Goal: Transaction & Acquisition: Purchase product/service

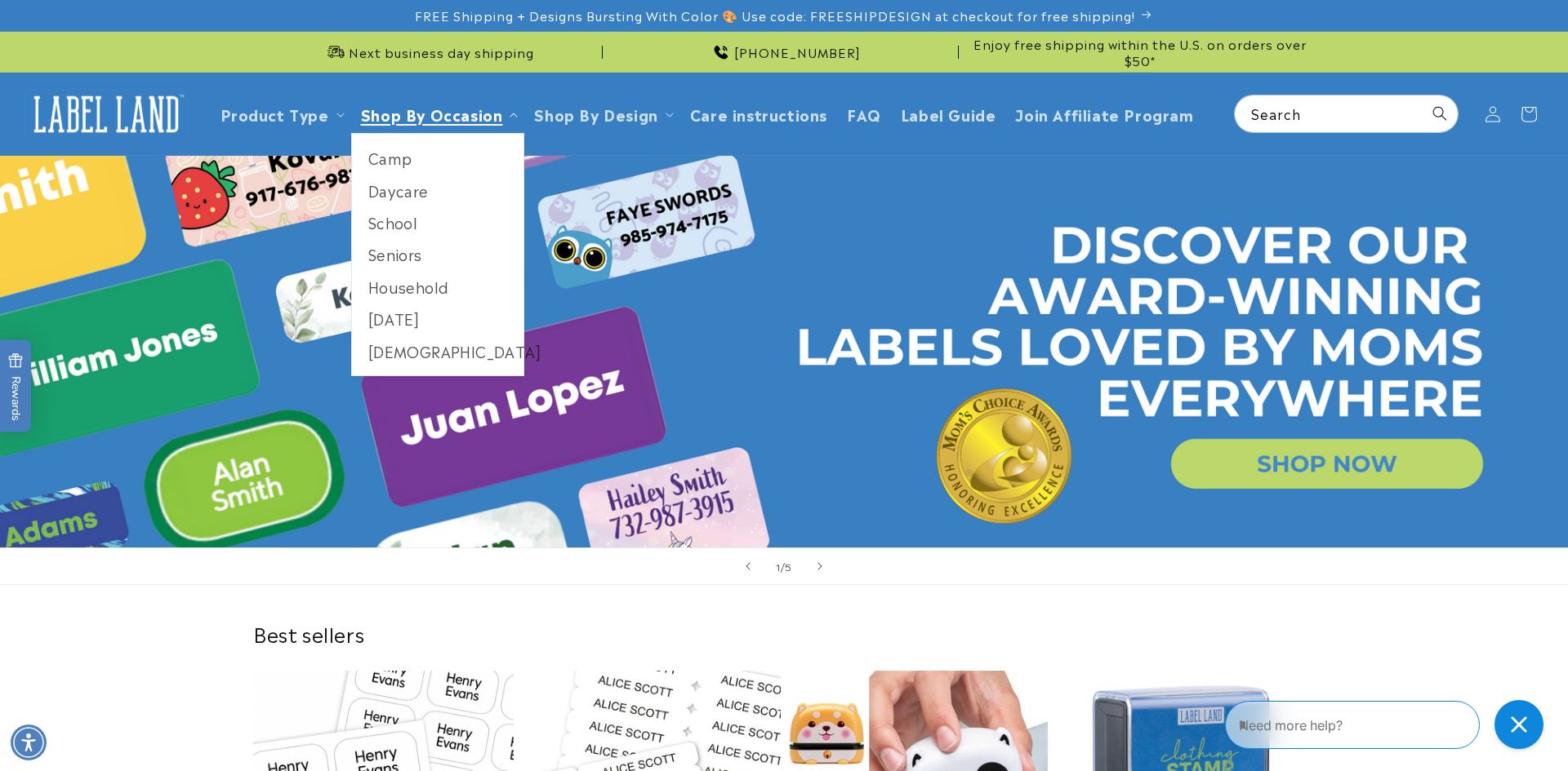
click at [493, 115] on span "Shop By Occasion" at bounding box center [432, 114] width 142 height 19
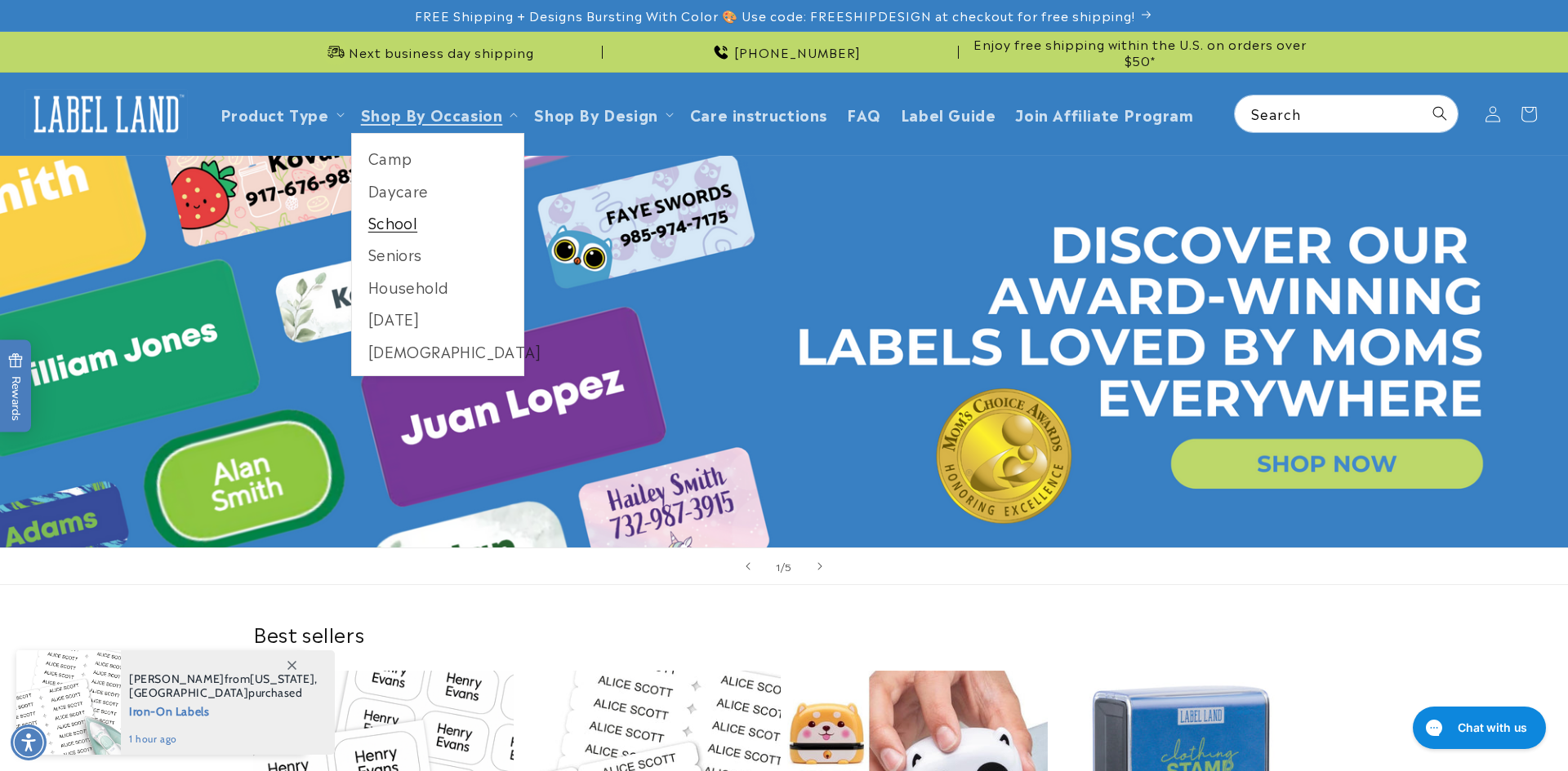
click at [459, 209] on link "School" at bounding box center [438, 222] width 172 height 32
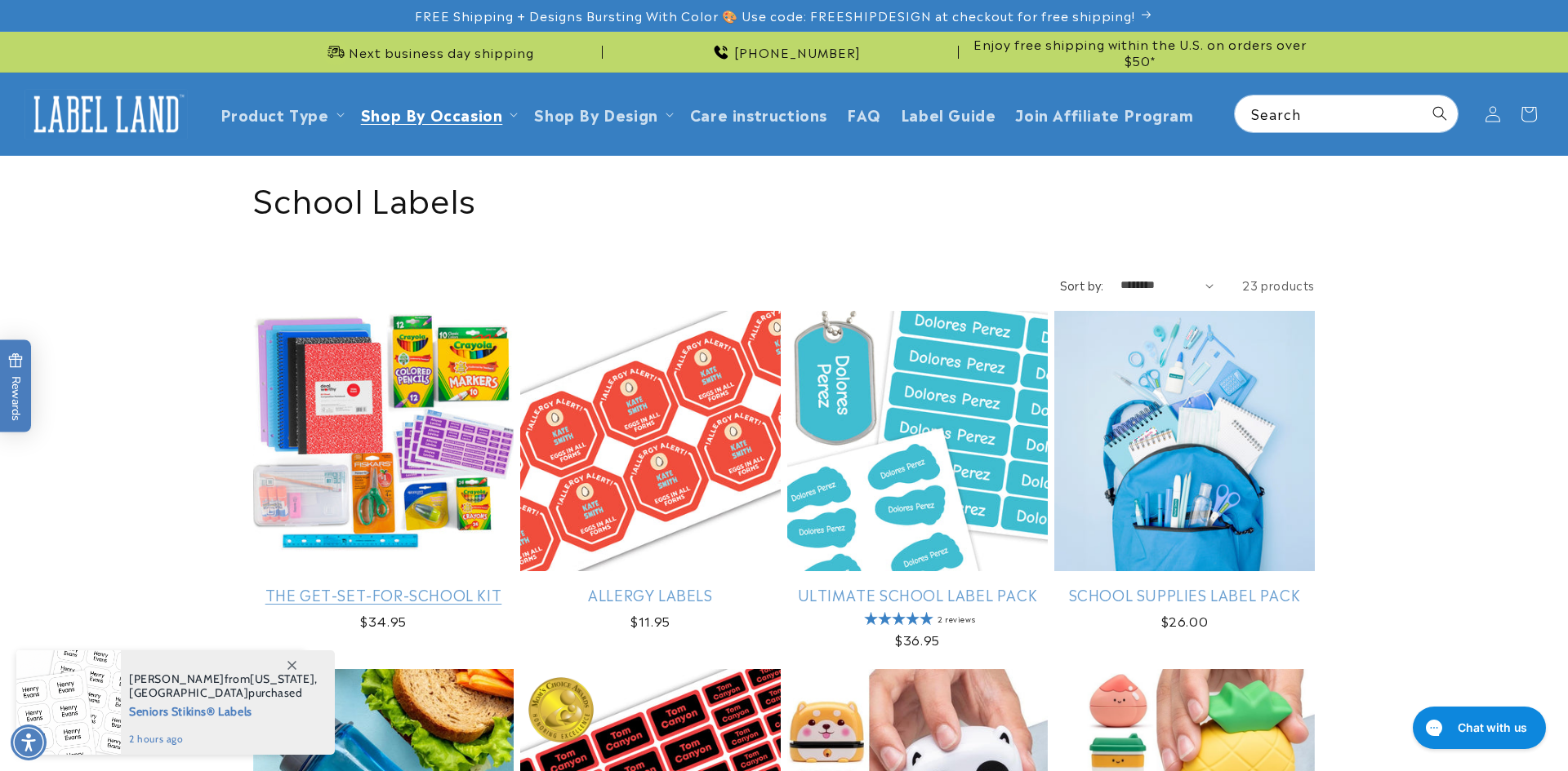
click at [434, 585] on link "The Get-Set-for-School Kit" at bounding box center [383, 594] width 260 height 19
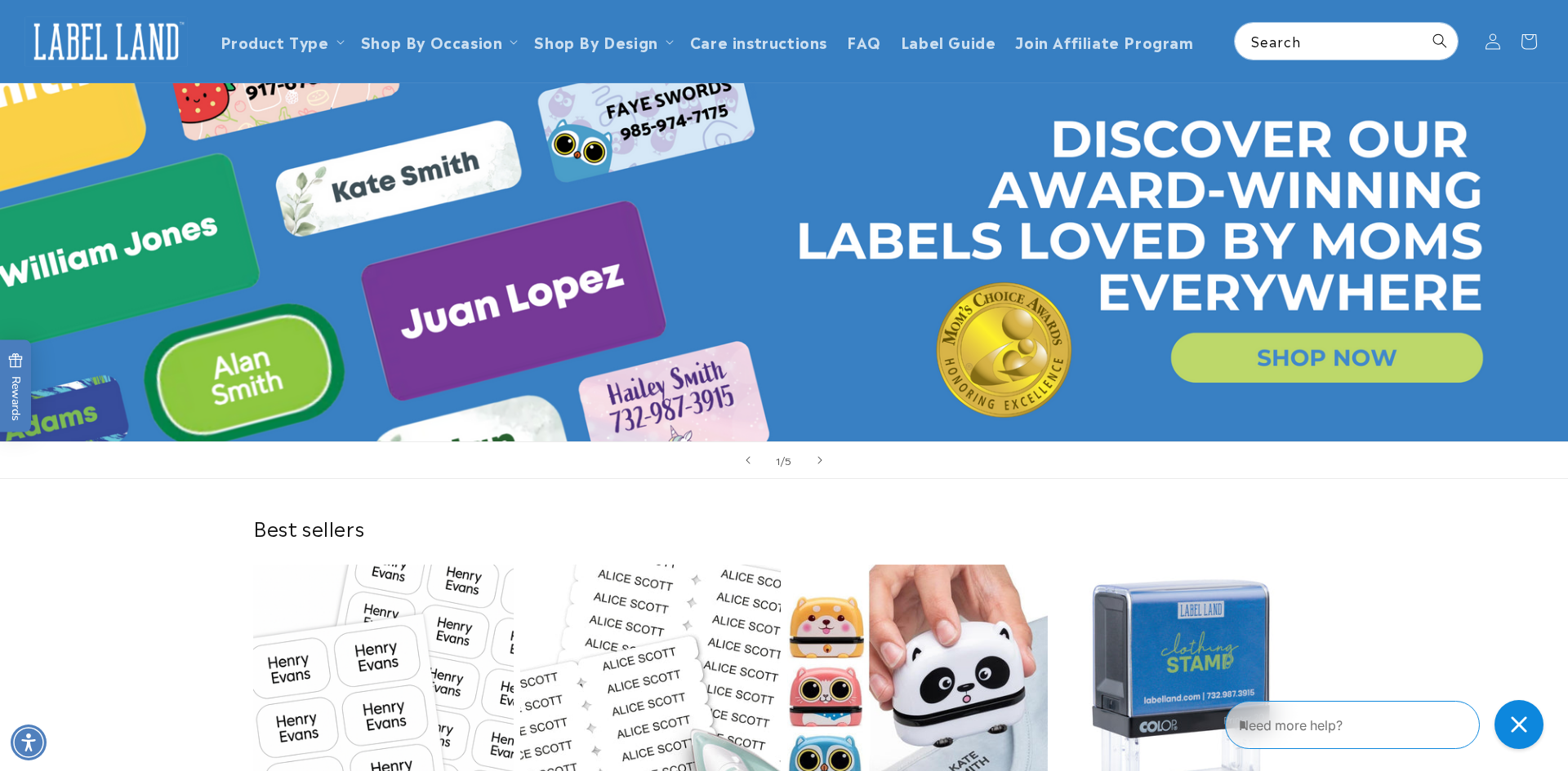
scroll to position [88, 0]
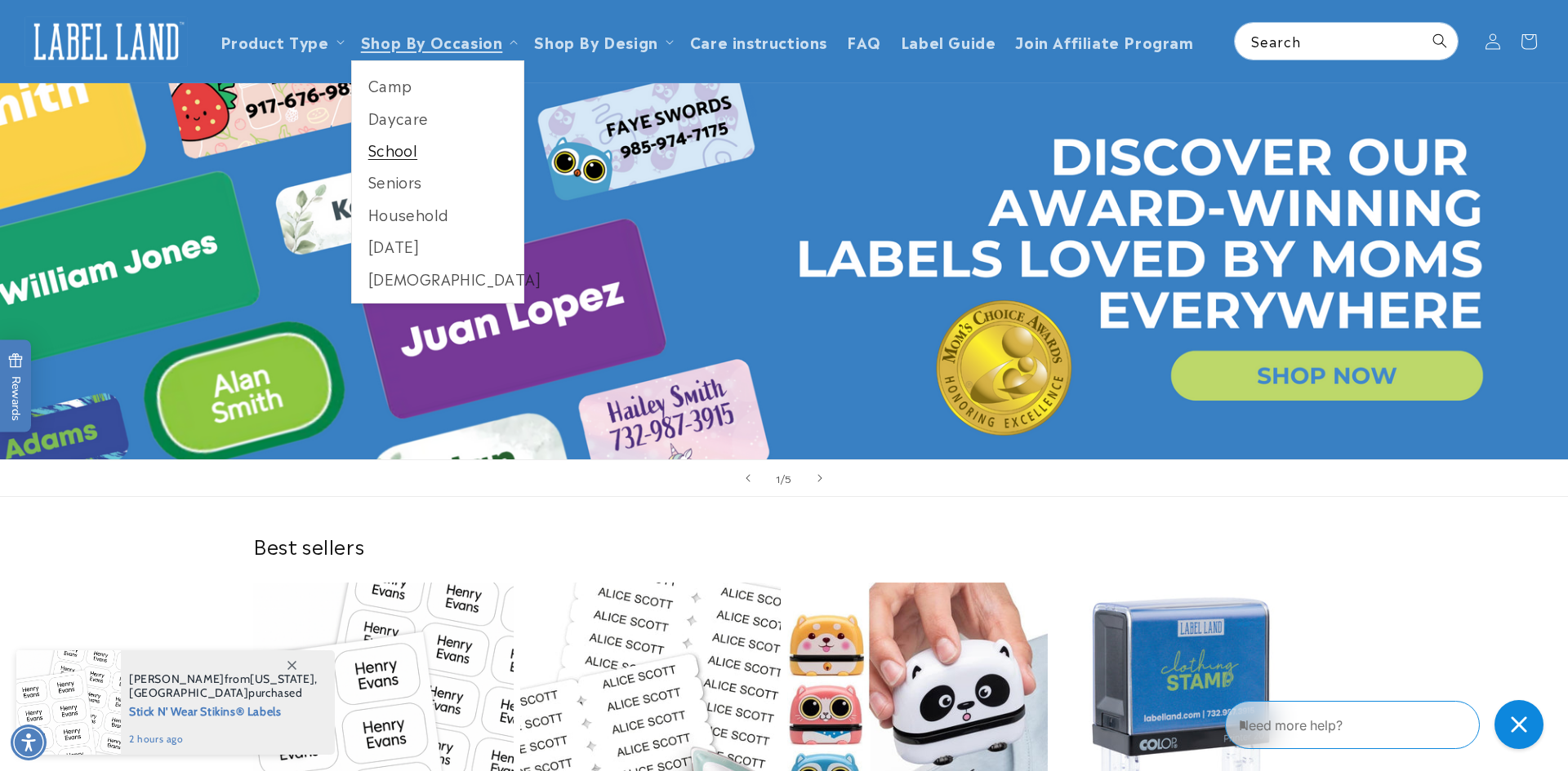
click at [403, 142] on link "School" at bounding box center [438, 149] width 172 height 32
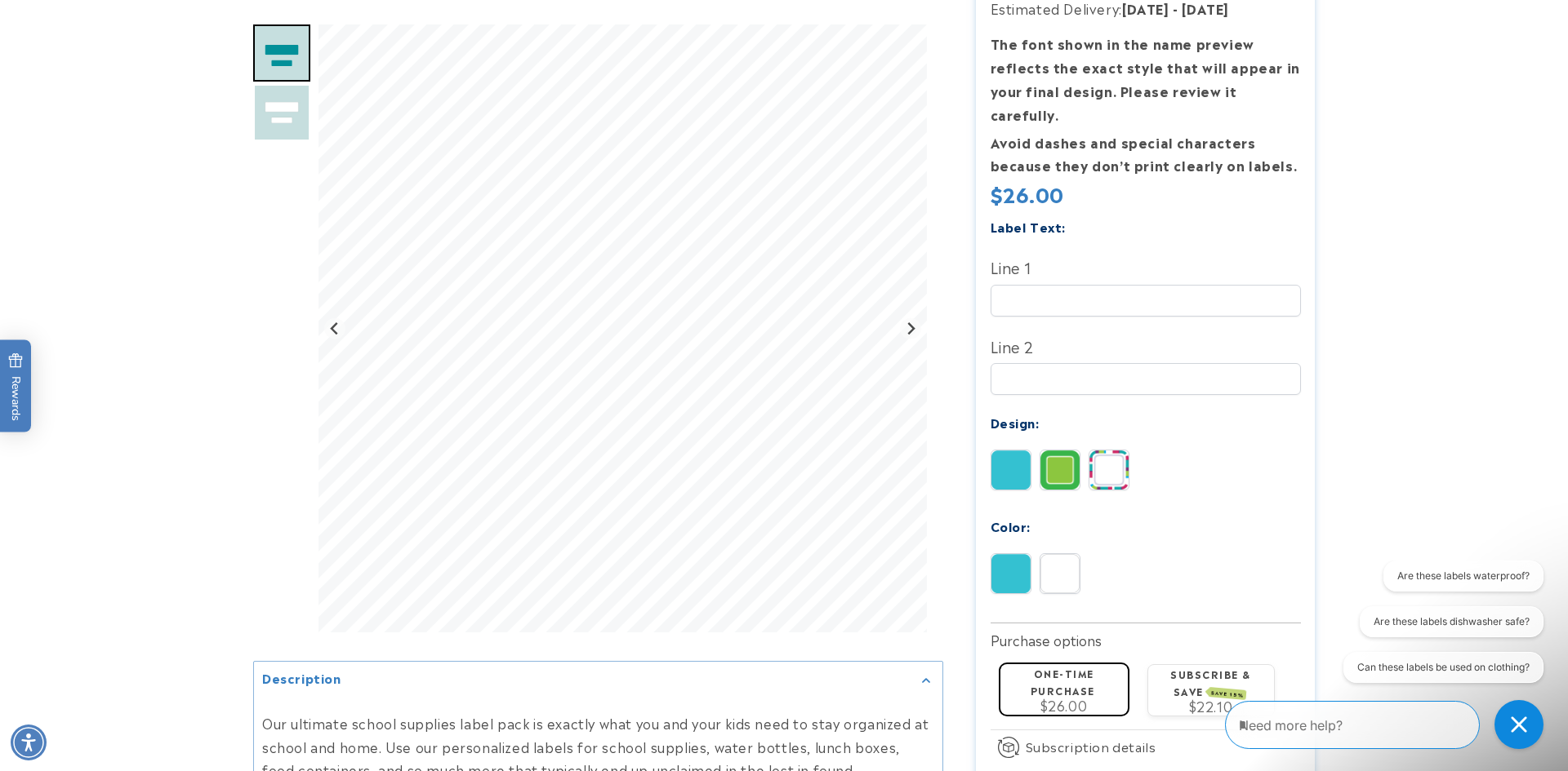
scroll to position [349, 0]
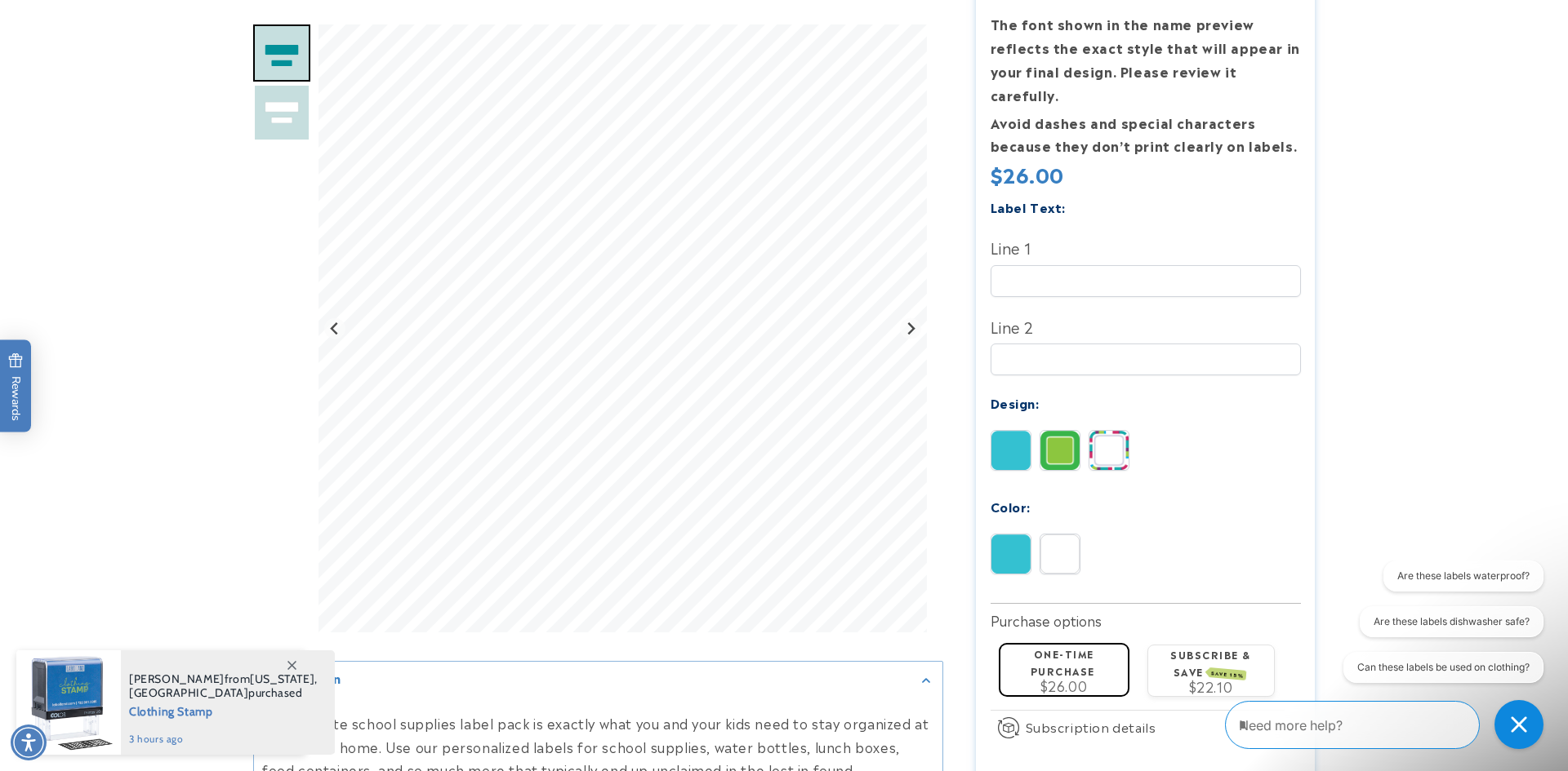
click at [1126, 431] on img at bounding box center [1109, 451] width 40 height 40
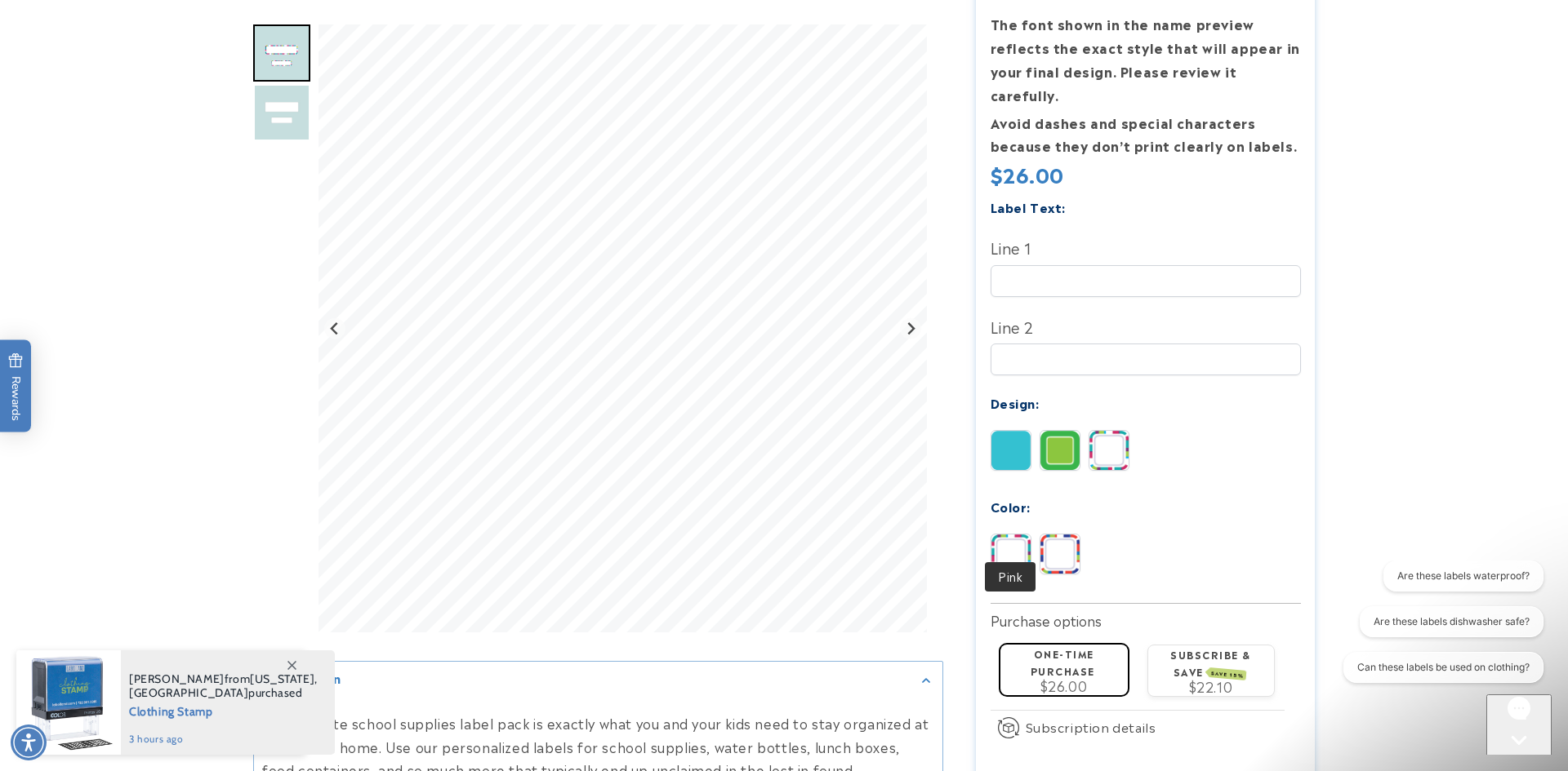
click at [1020, 535] on img at bounding box center [1011, 555] width 40 height 40
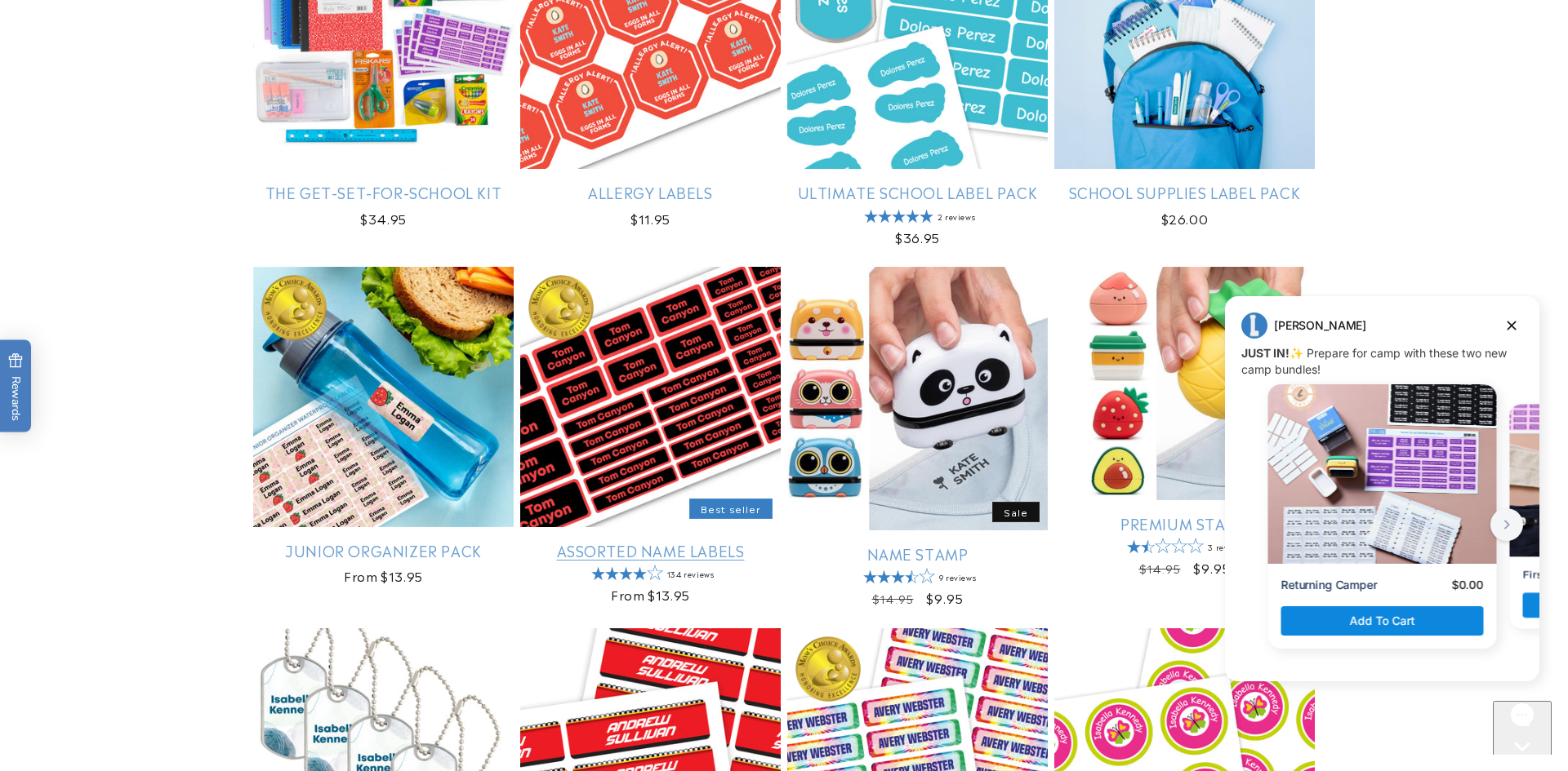
click at [620, 542] on link "Assorted Name Labels" at bounding box center [650, 551] width 260 height 19
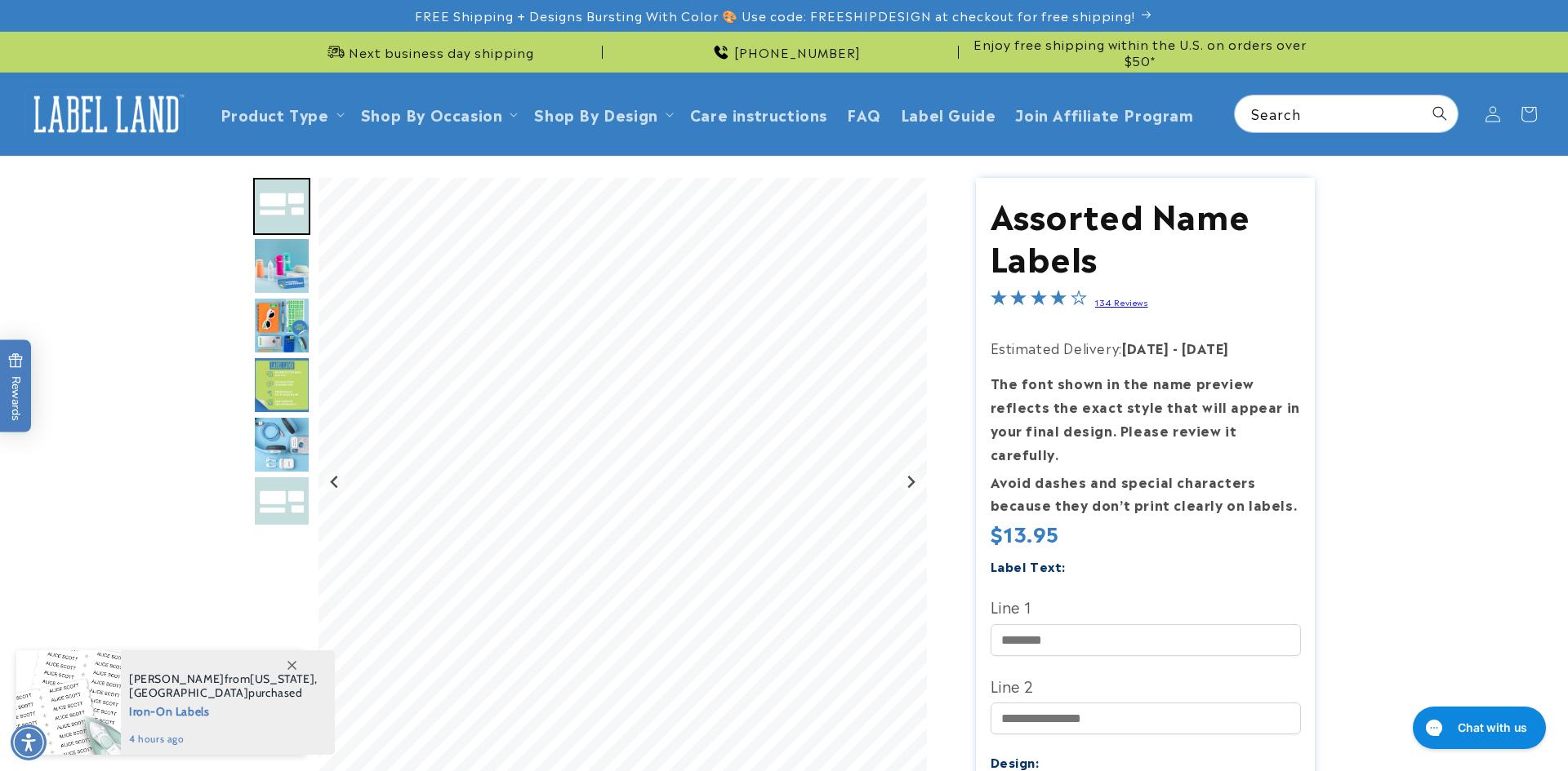
click at [271, 266] on img "Go to slide 3" at bounding box center [282, 266] width 57 height 57
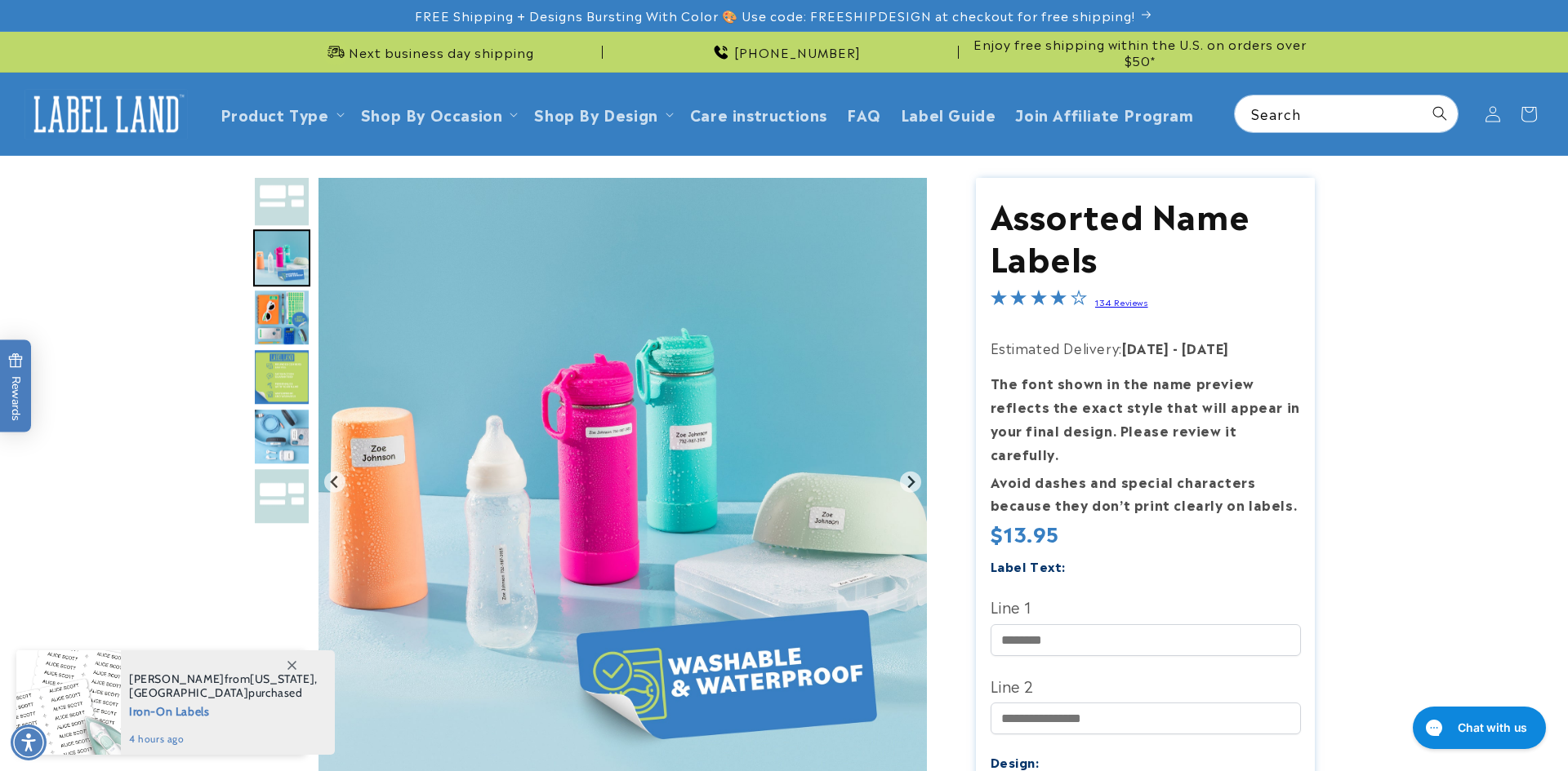
click at [284, 300] on img "Go to slide 4" at bounding box center [282, 317] width 57 height 57
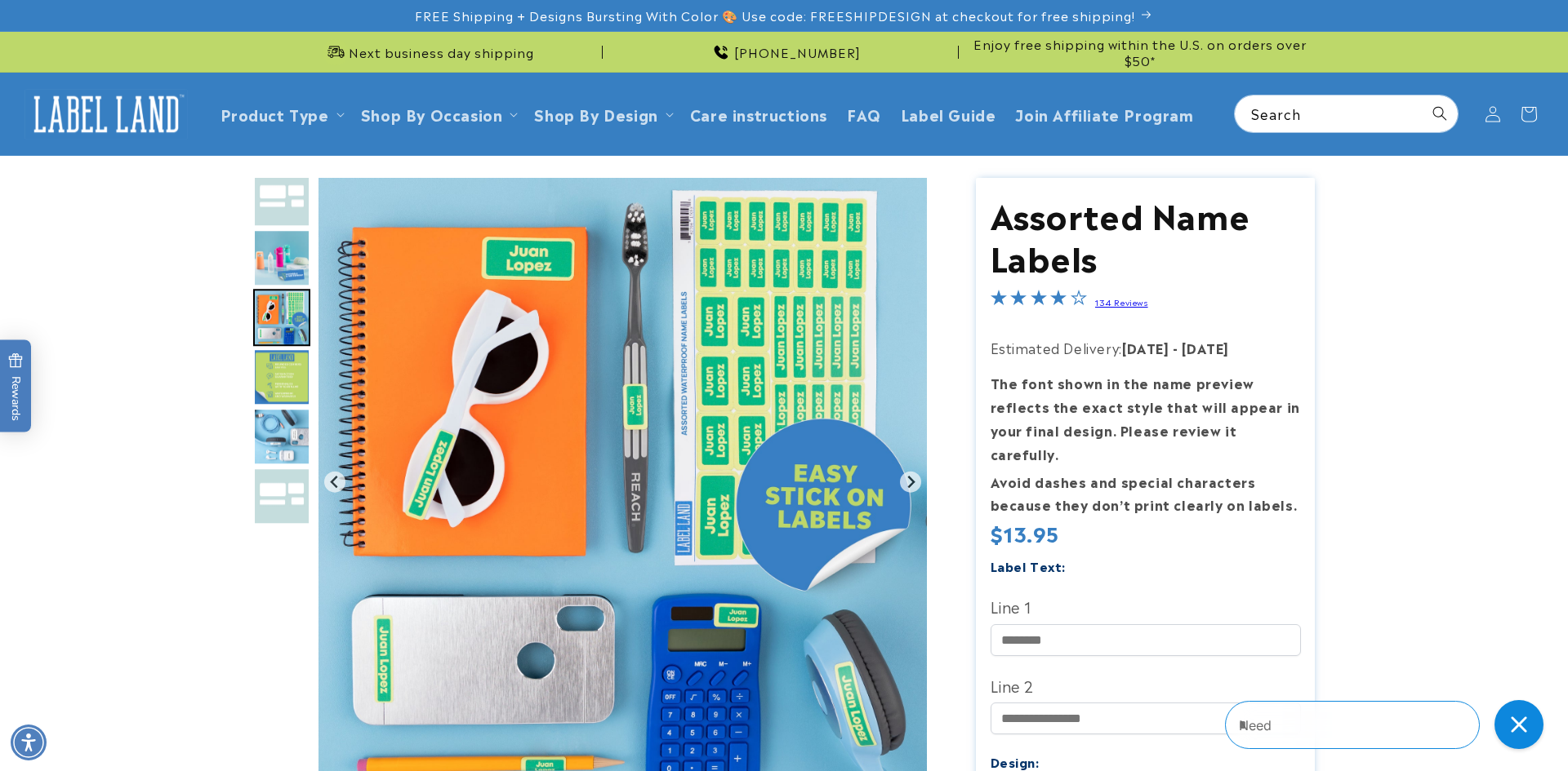
click at [292, 359] on img "Go to slide 5" at bounding box center [282, 378] width 57 height 57
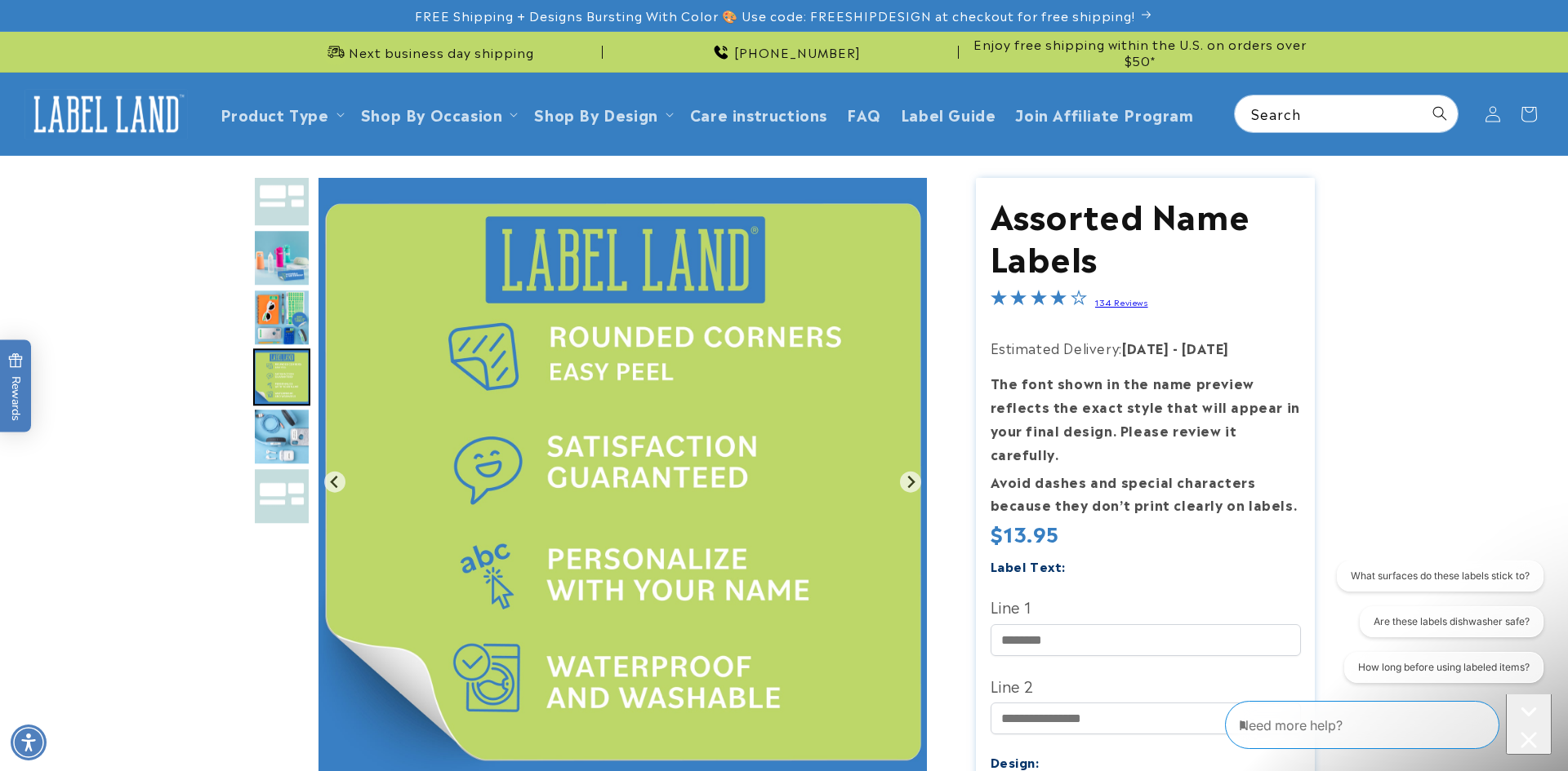
click at [286, 427] on img "Go to slide 6" at bounding box center [282, 437] width 57 height 57
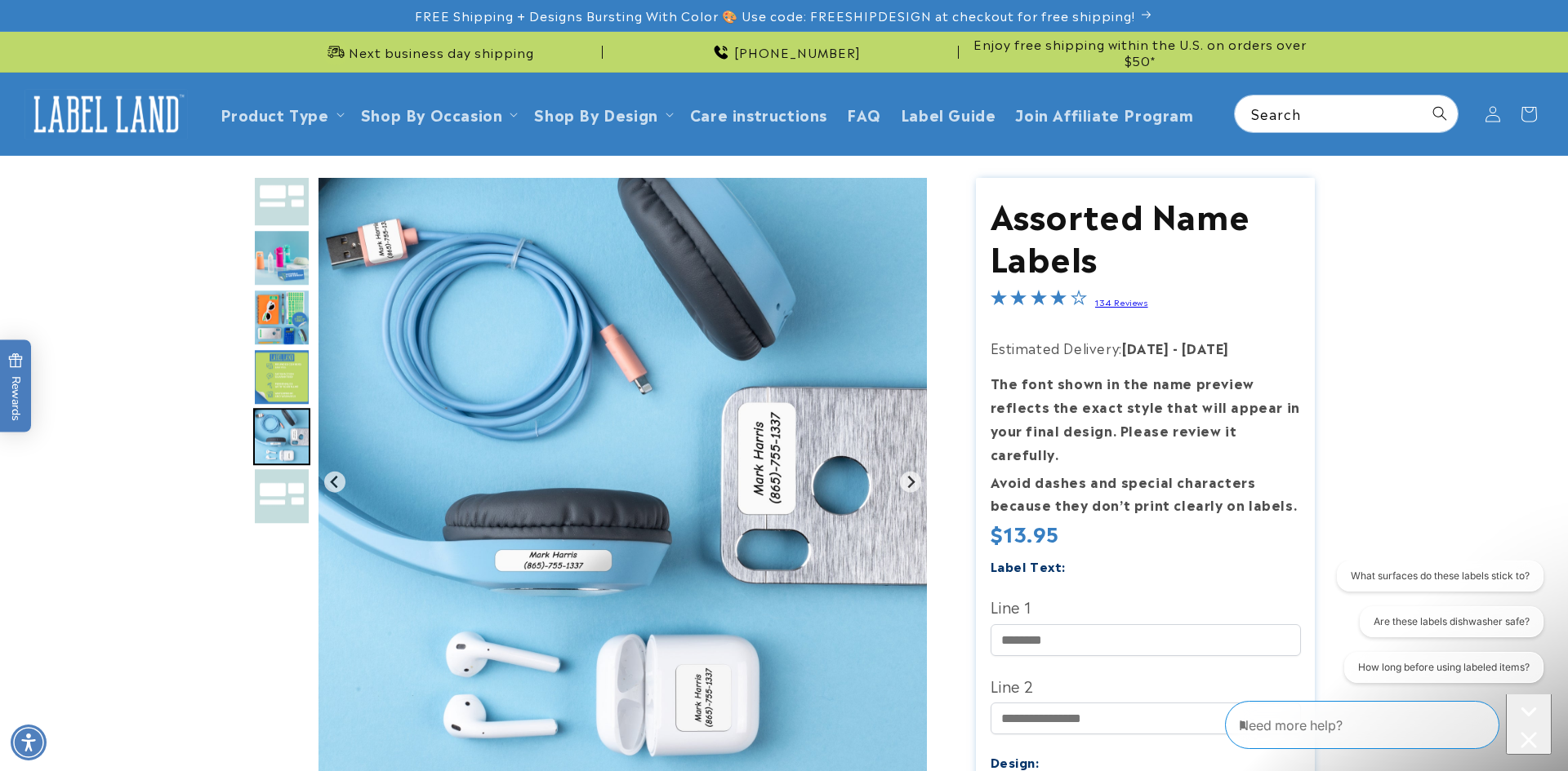
click at [294, 485] on img "Go to slide 7" at bounding box center [282, 496] width 57 height 57
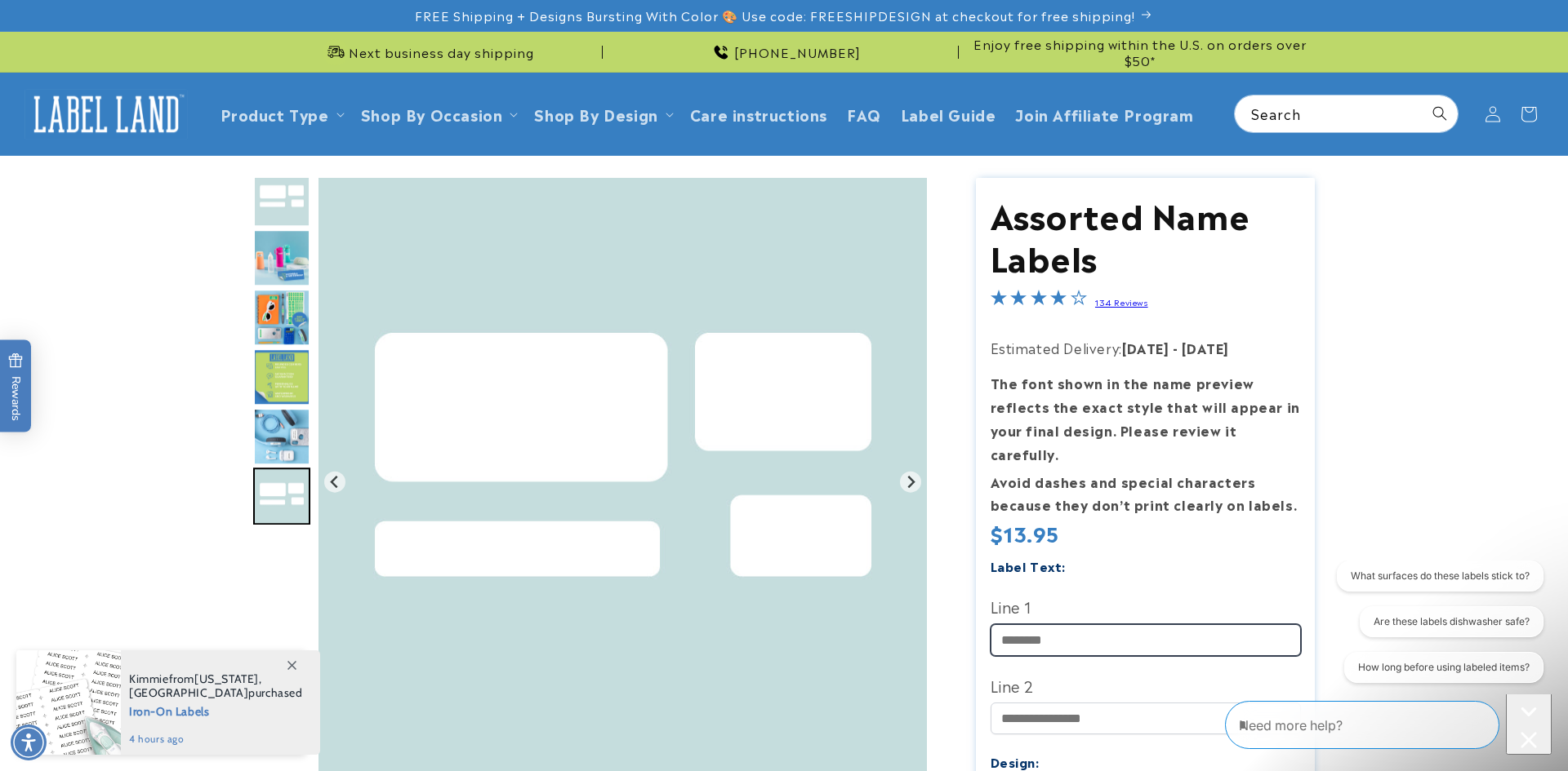
click at [1082, 625] on input "Line 1" at bounding box center [1146, 641] width 310 height 32
type input "*********"
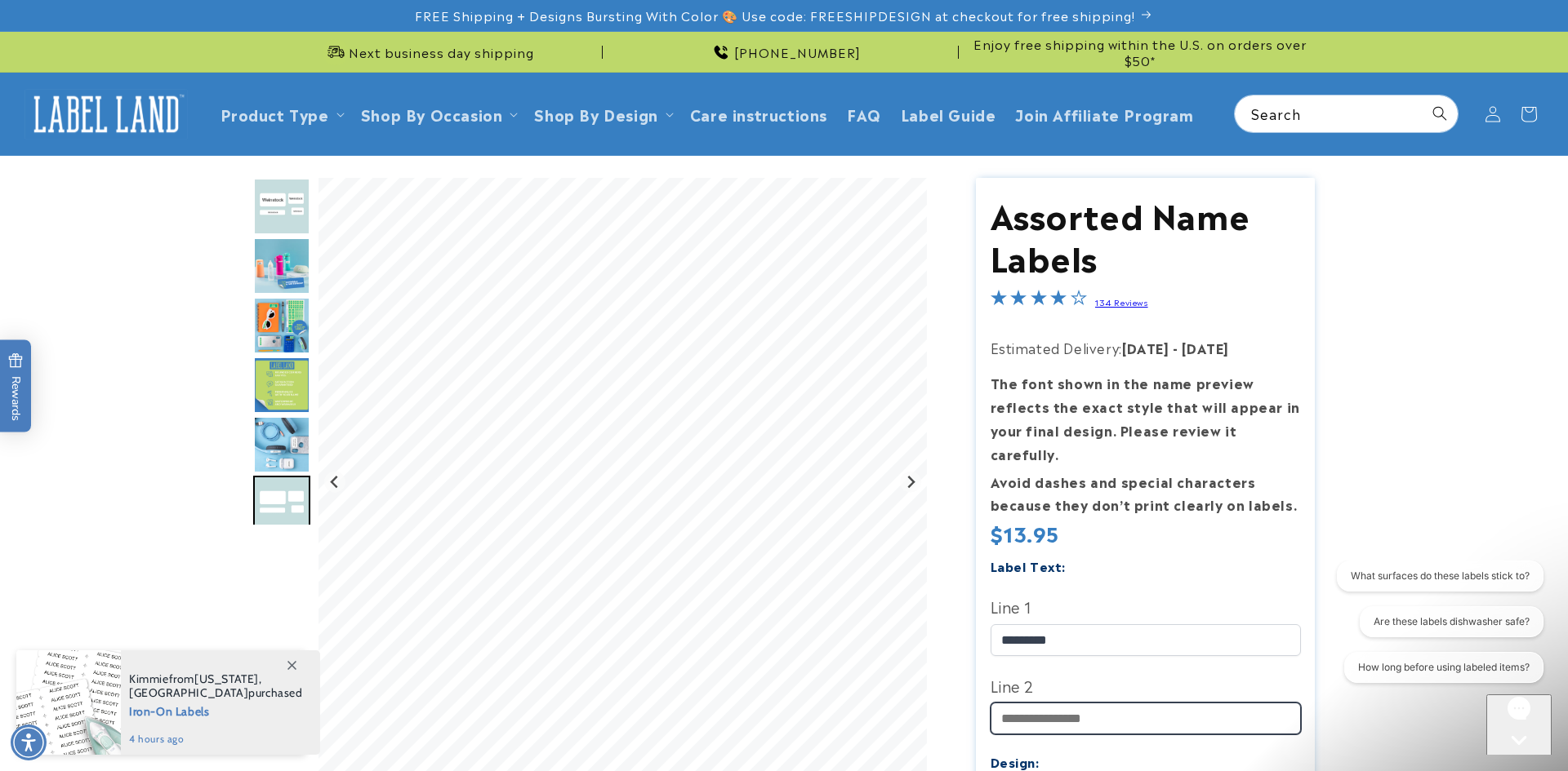
click at [1094, 703] on input "Line 2" at bounding box center [1146, 719] width 310 height 32
type input "**********"
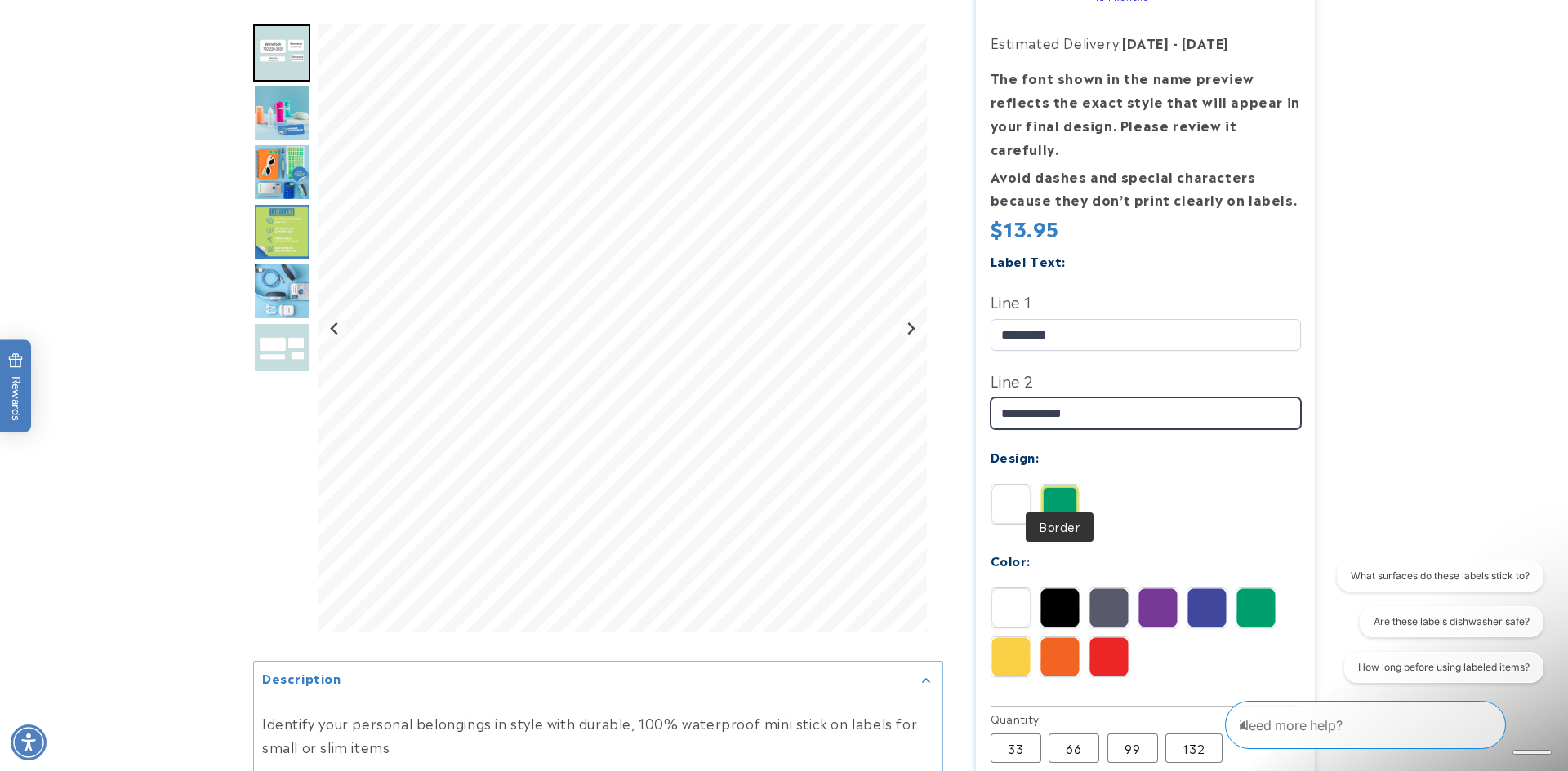
scroll to position [308, 0]
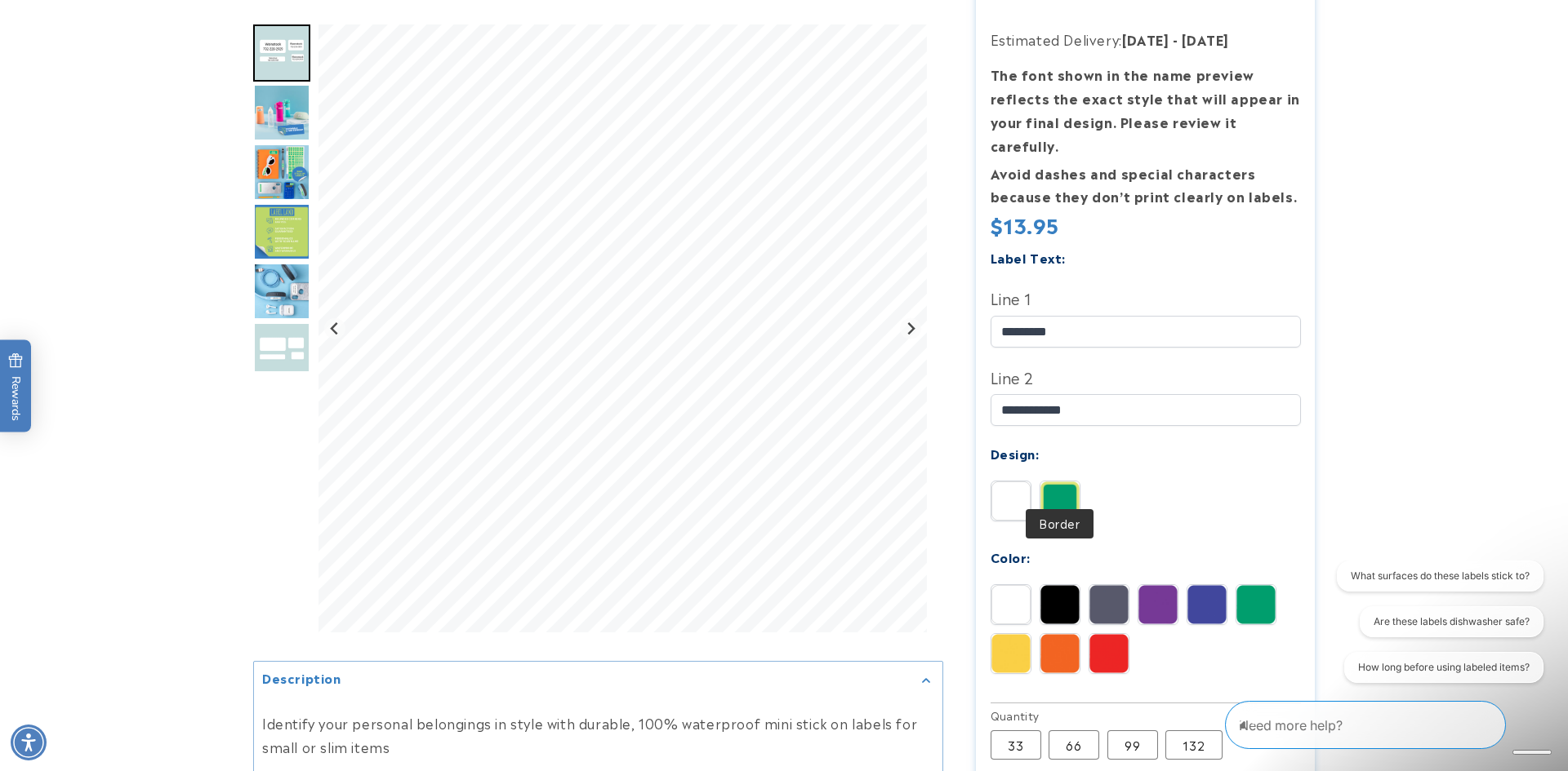
click at [1055, 481] on img at bounding box center [1060, 501] width 40 height 40
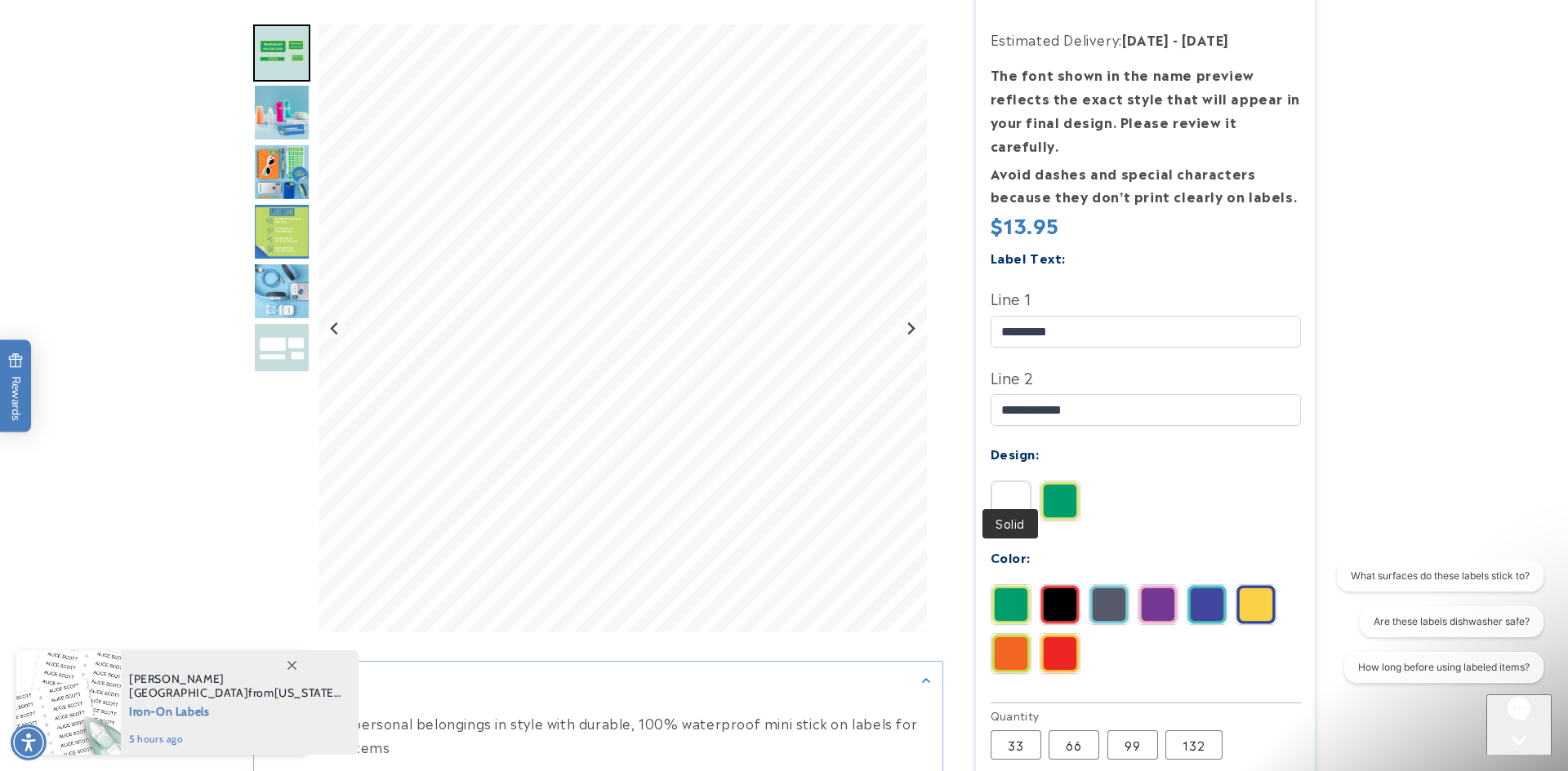
click at [1008, 481] on img at bounding box center [1011, 501] width 40 height 40
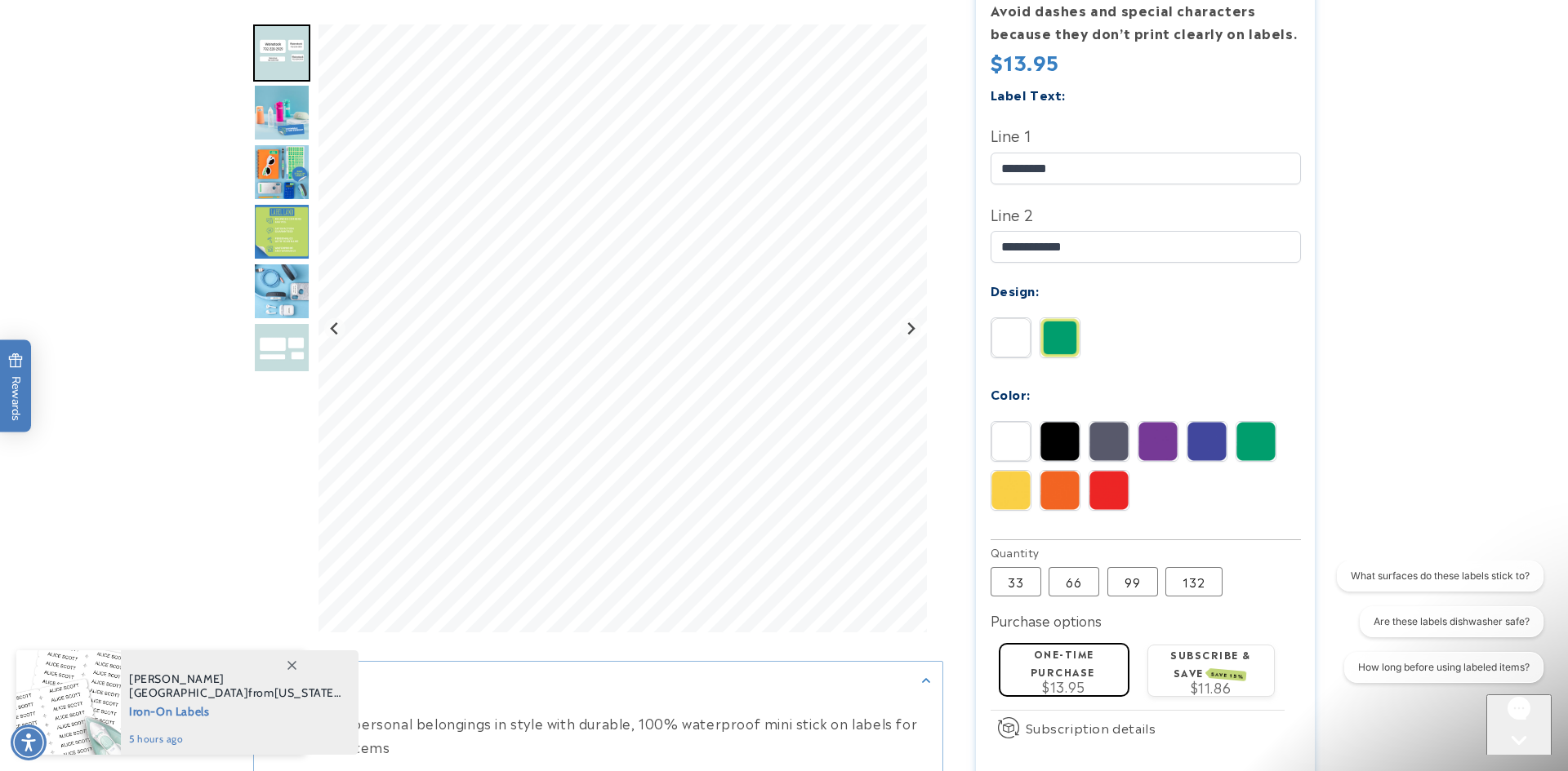
scroll to position [546, 0]
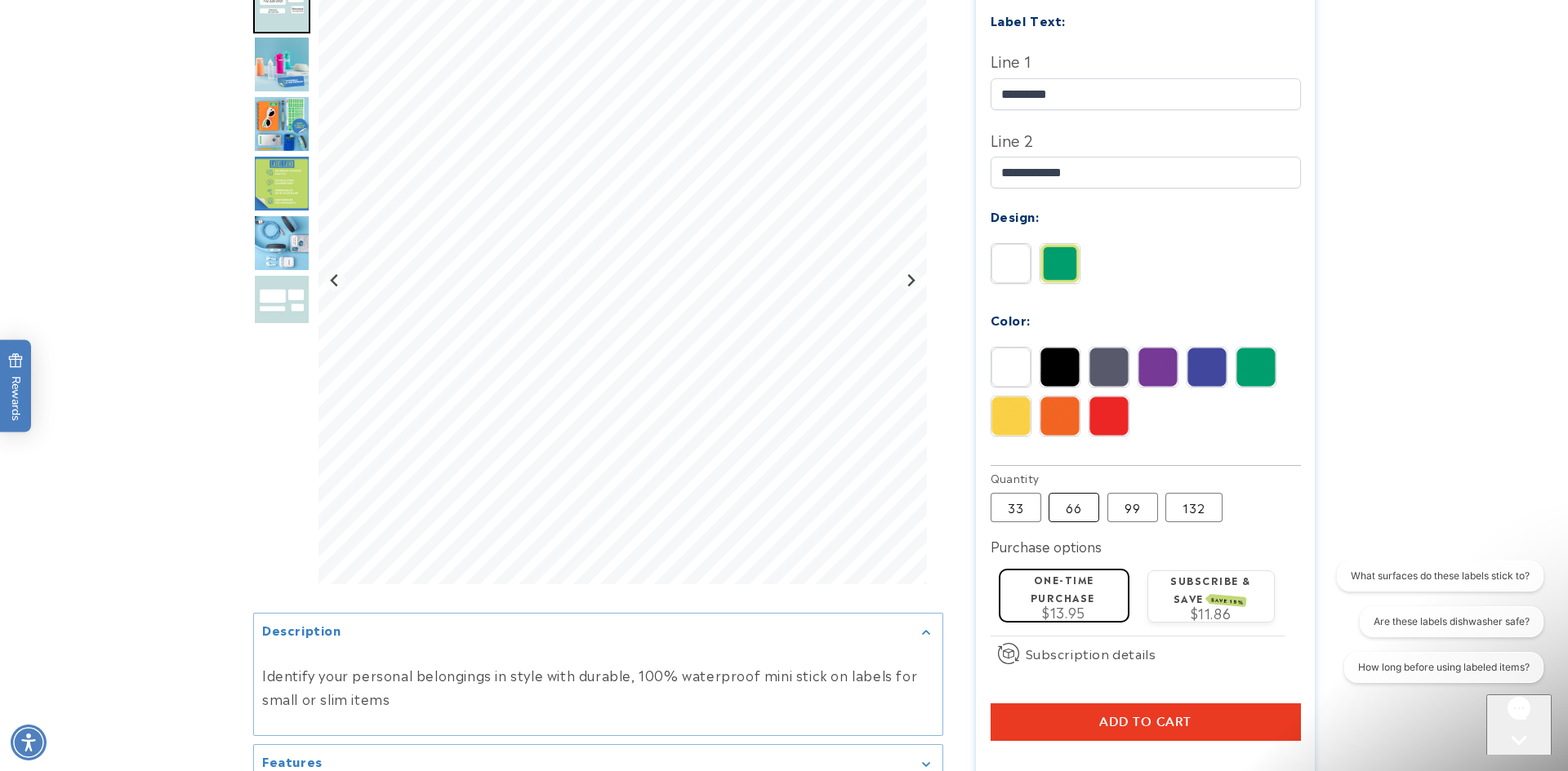
click at [1068, 493] on label "66 Variant sold out or unavailable" at bounding box center [1073, 508] width 50 height 30
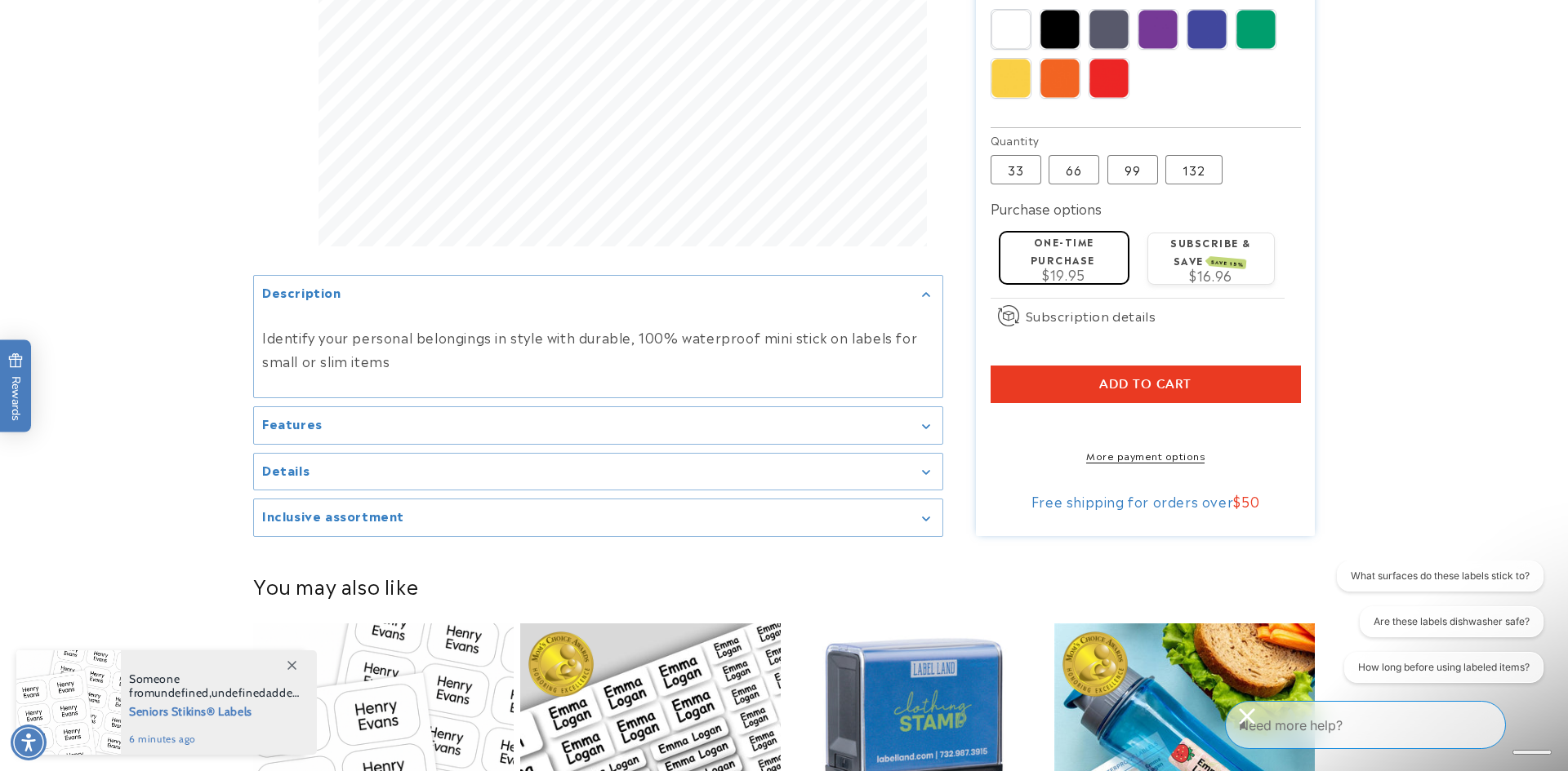
scroll to position [886, 0]
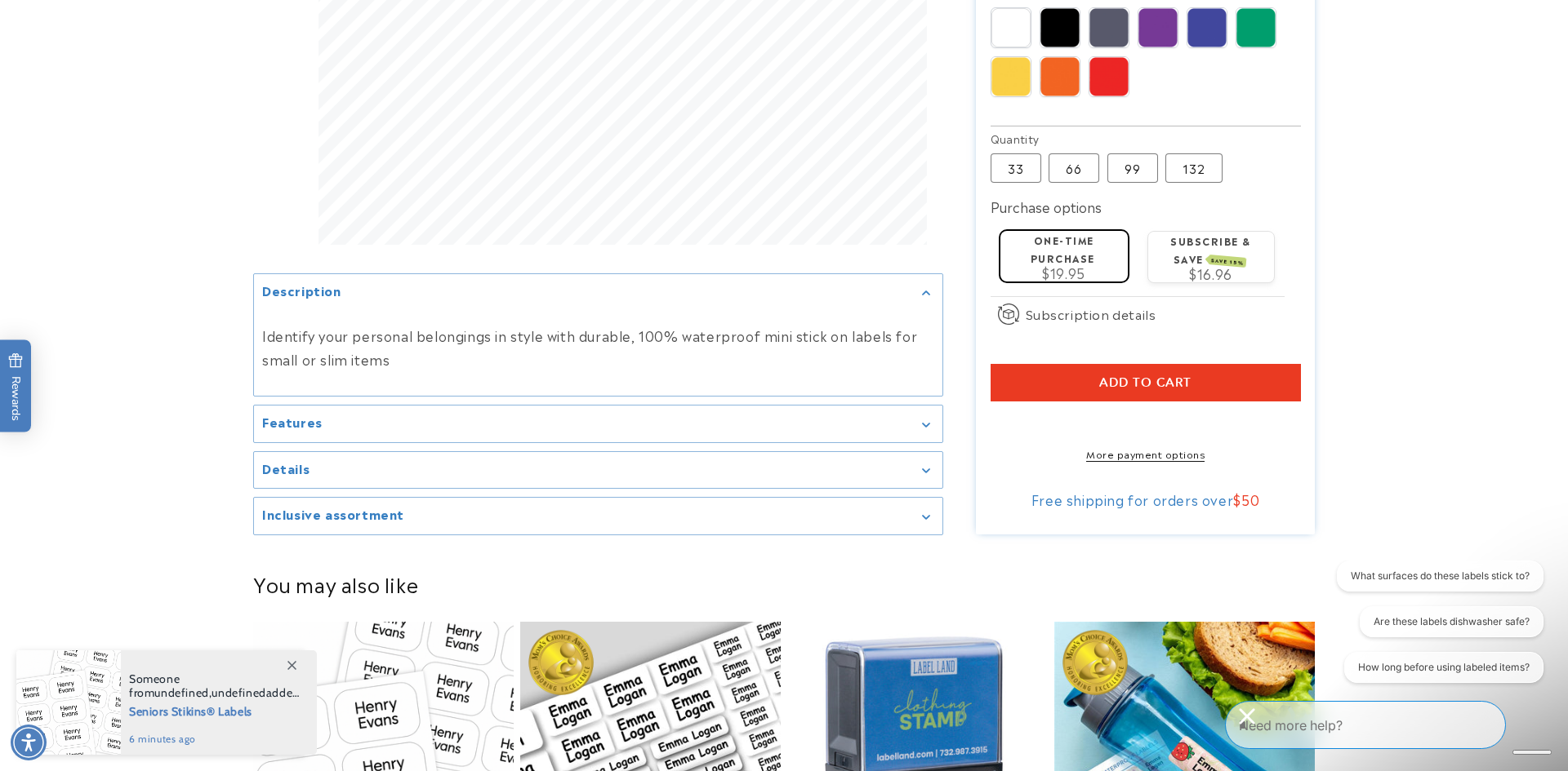
click at [281, 414] on h2 "Features" at bounding box center [292, 422] width 60 height 17
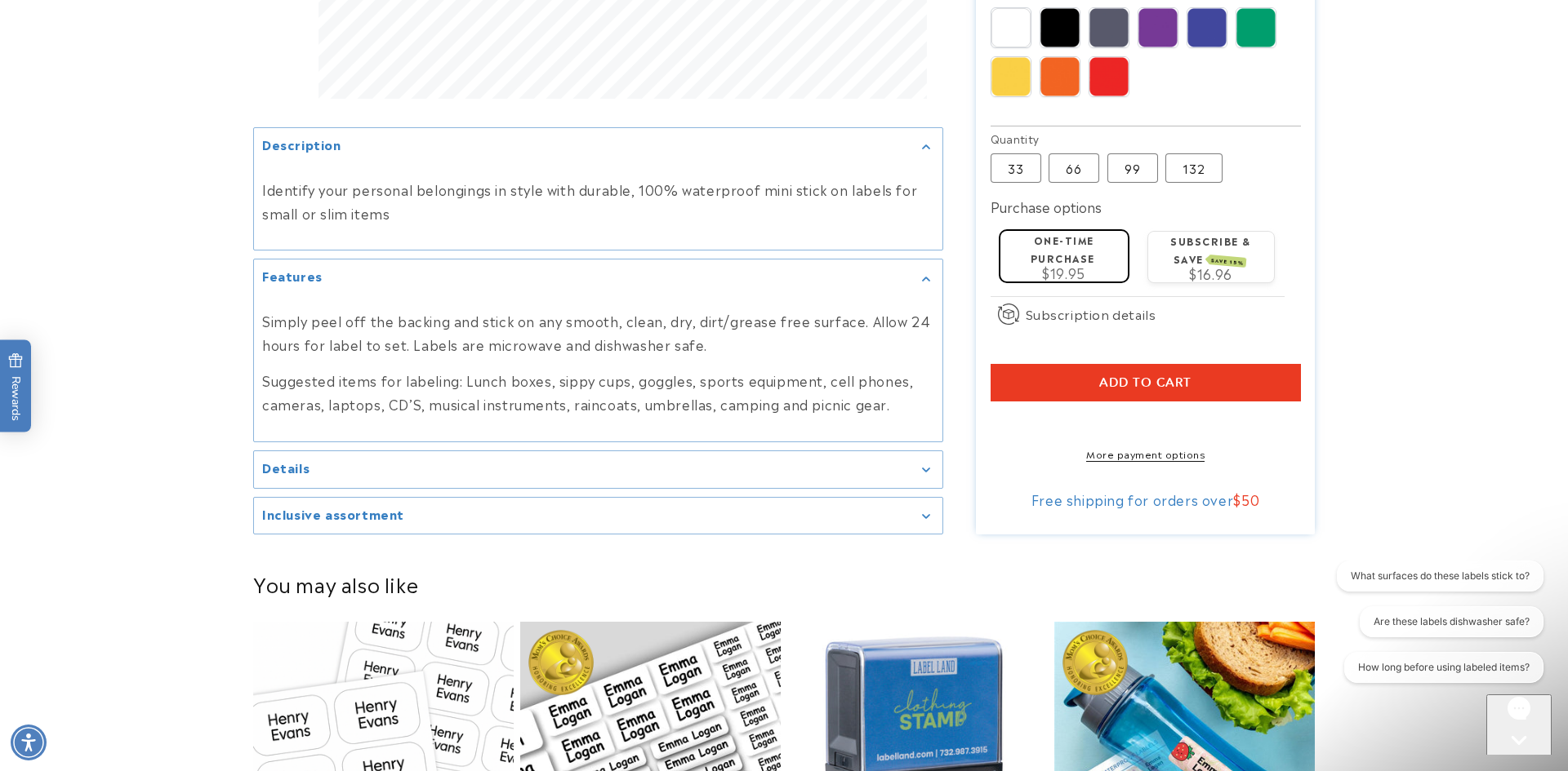
click at [260, 457] on summary "Details" at bounding box center [598, 470] width 688 height 37
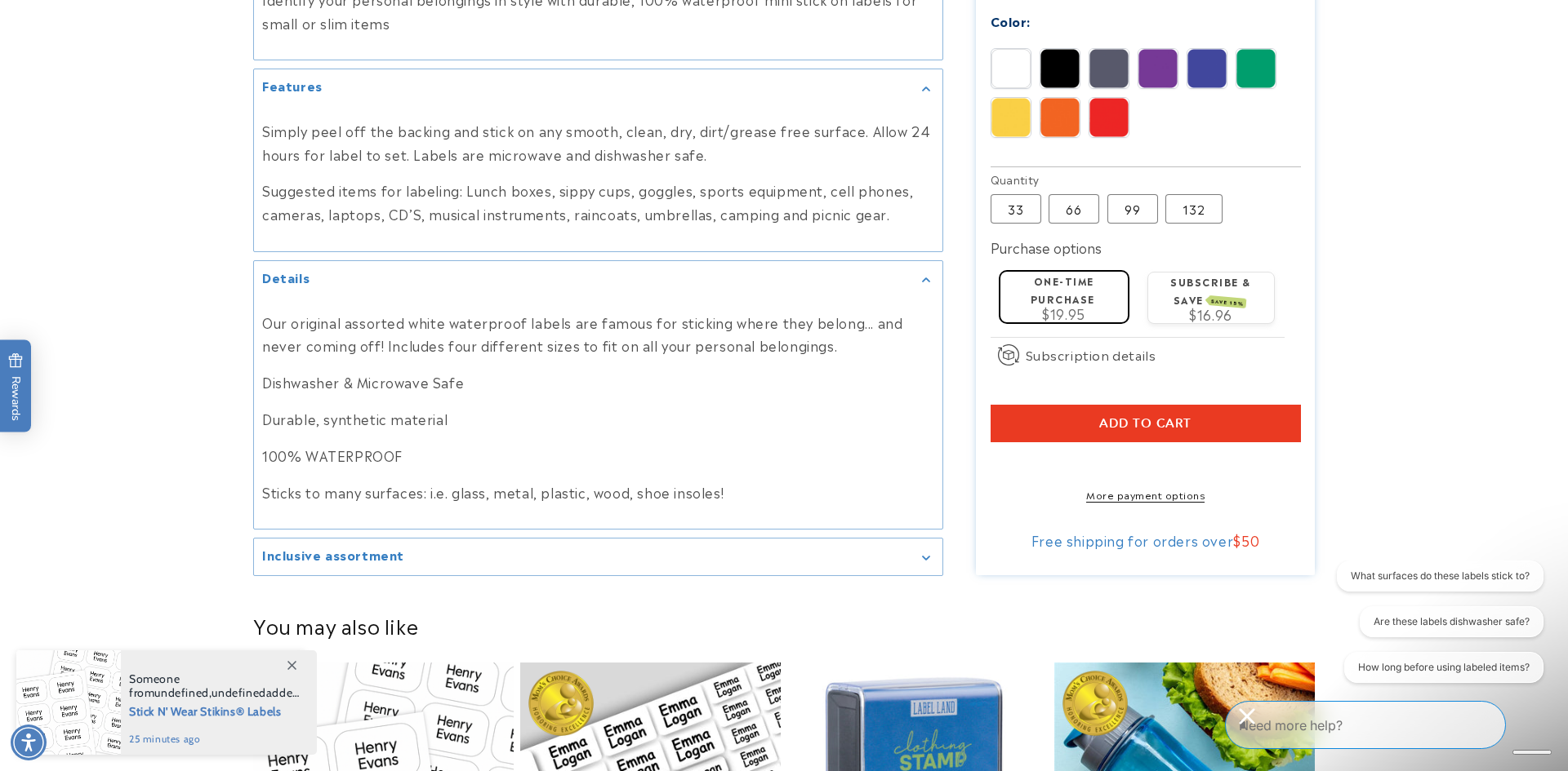
click at [1089, 405] on button "Add to cart" at bounding box center [1146, 424] width 310 height 38
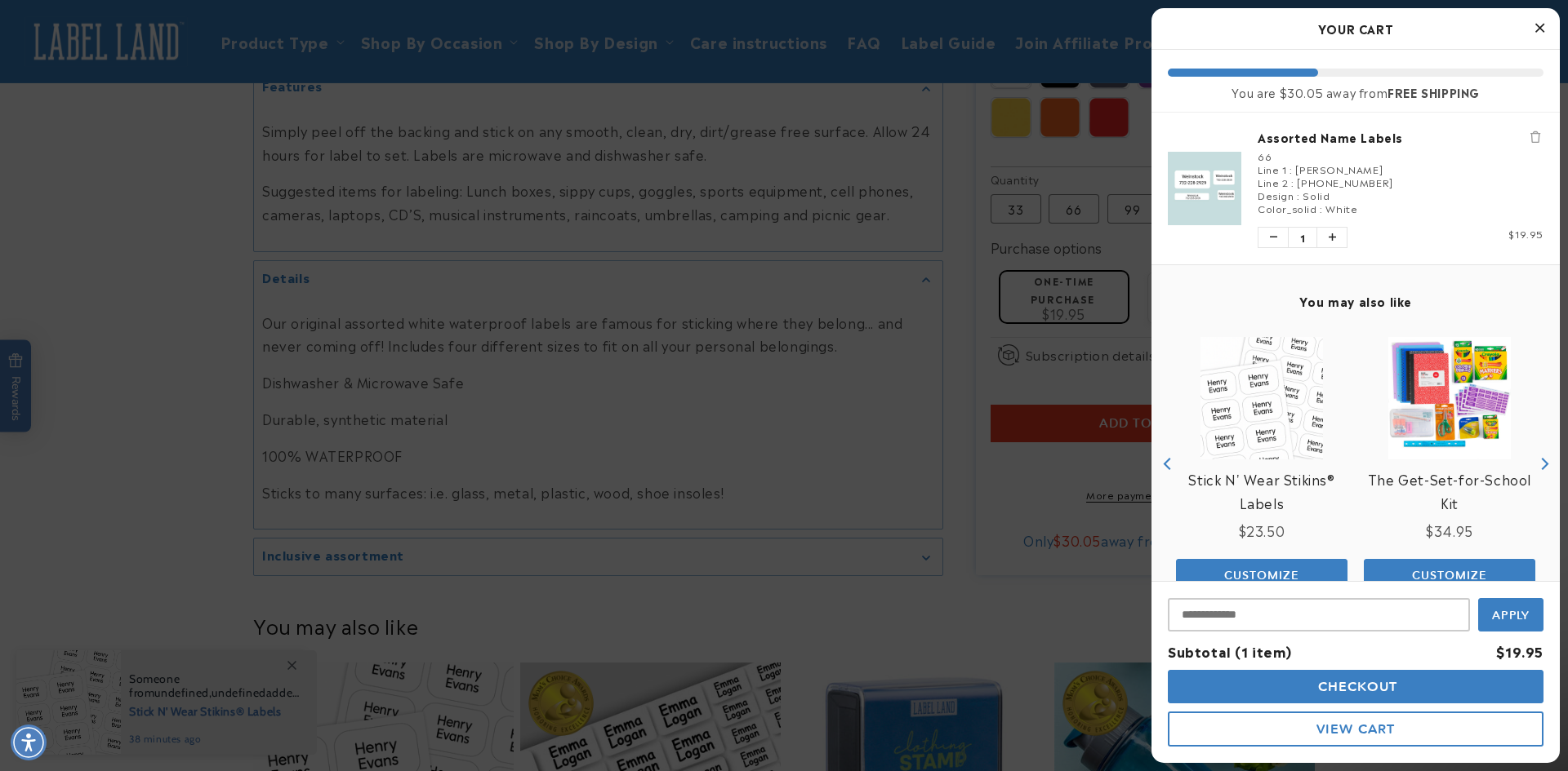
click at [1231, 691] on button "Checkout" at bounding box center [1355, 687] width 376 height 34
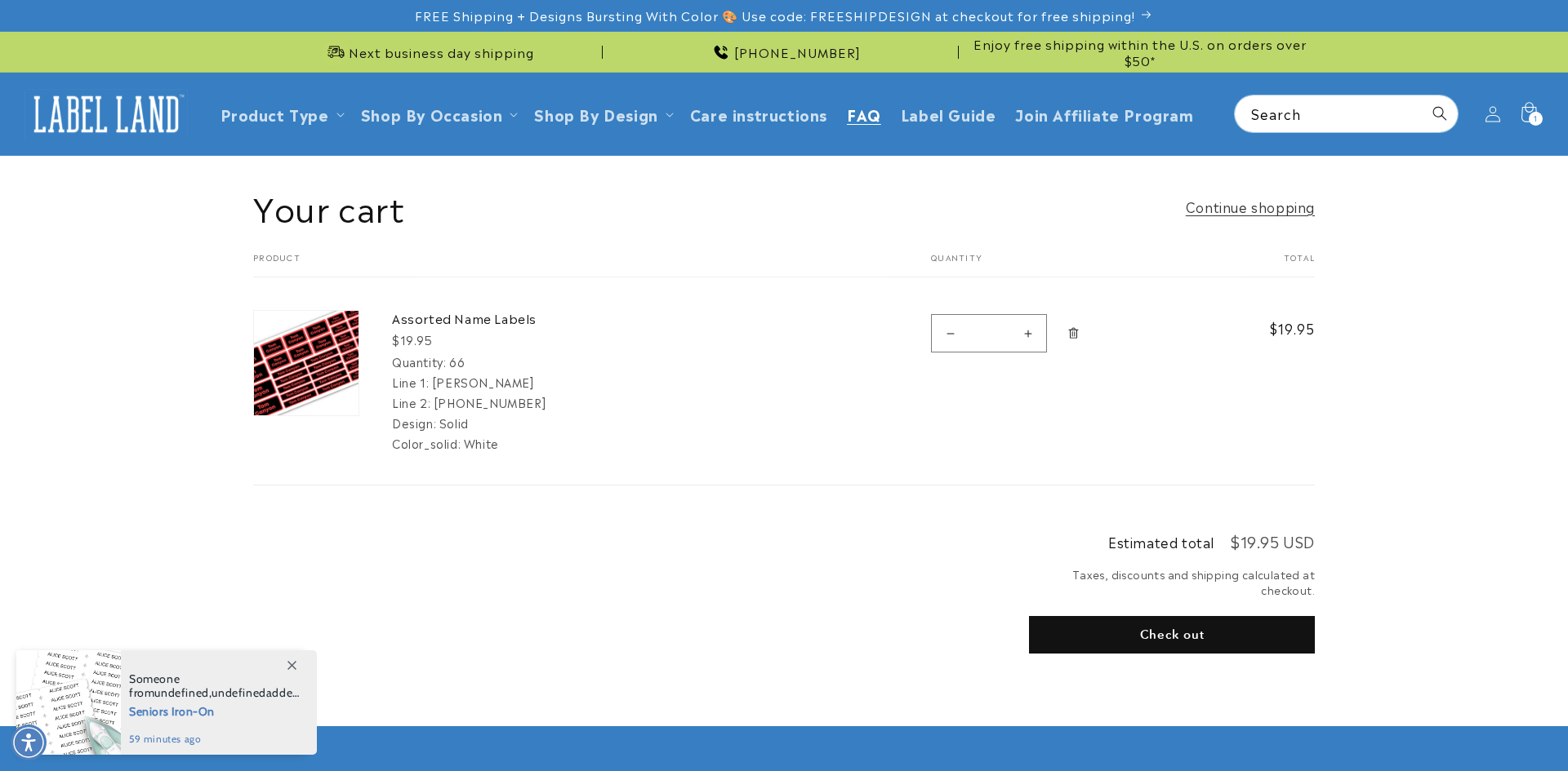
click at [848, 115] on span "FAQ" at bounding box center [863, 114] width 35 height 19
